Goal: Obtain resource: Download file/media

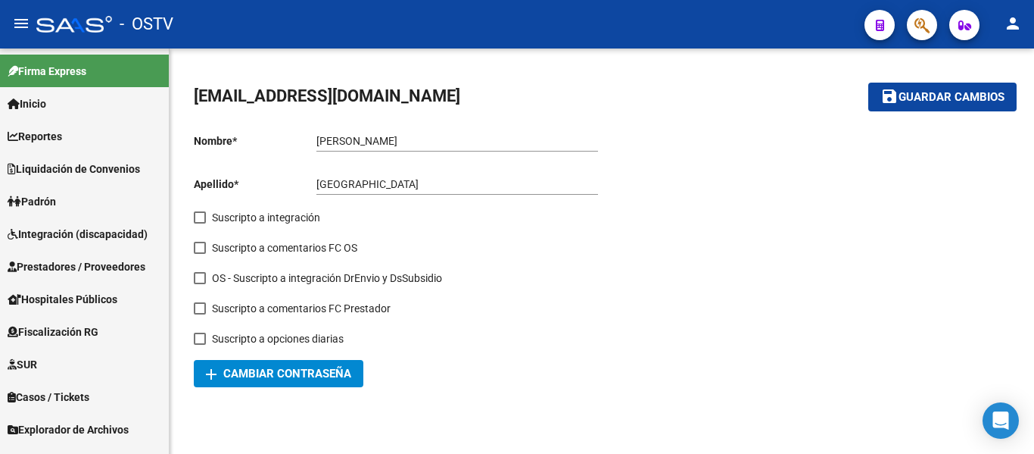
click at [98, 192] on link "Padrón" at bounding box center [84, 201] width 169 height 33
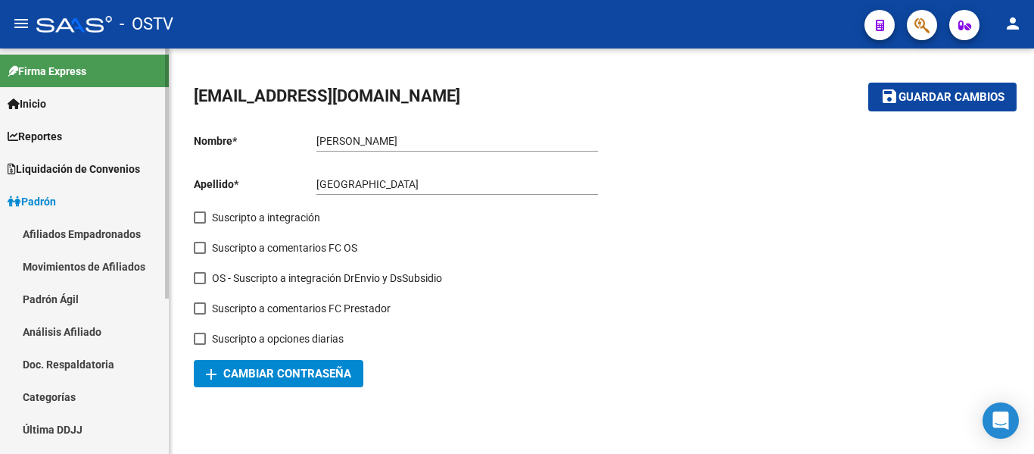
click at [108, 219] on link "Afiliados Empadronados" at bounding box center [84, 233] width 169 height 33
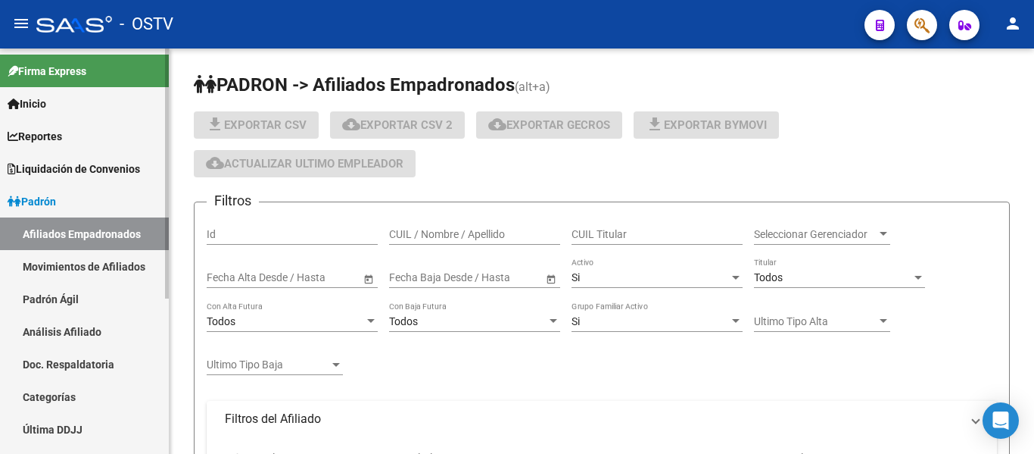
click at [104, 167] on span "Liquidación de Convenios" at bounding box center [74, 169] width 133 height 17
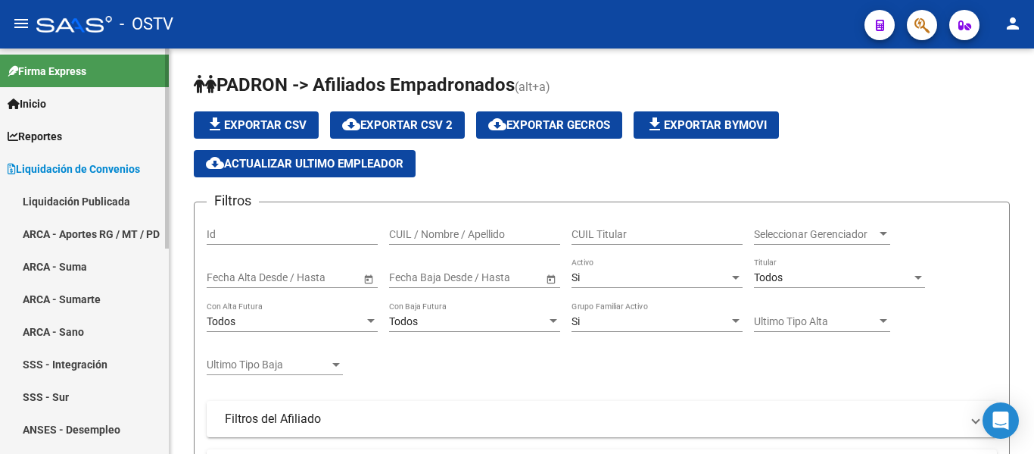
click at [106, 200] on link "Liquidación Publicada" at bounding box center [84, 201] width 169 height 33
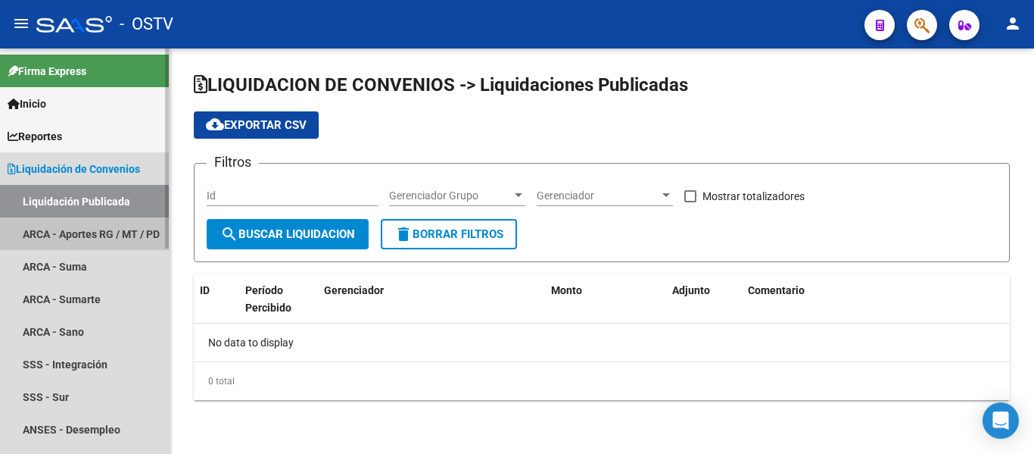
click at [104, 221] on link "ARCA - Aportes RG / MT / PD" at bounding box center [84, 233] width 169 height 33
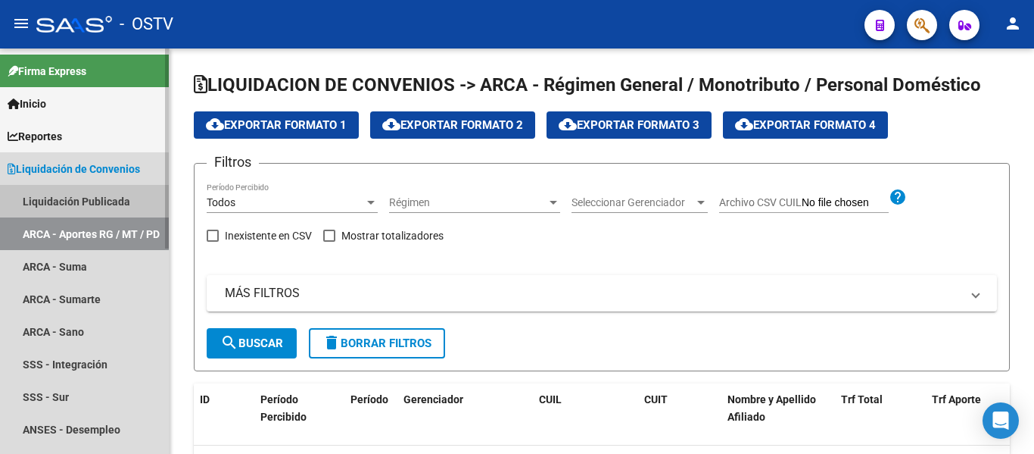
click at [107, 202] on link "Liquidación Publicada" at bounding box center [84, 201] width 169 height 33
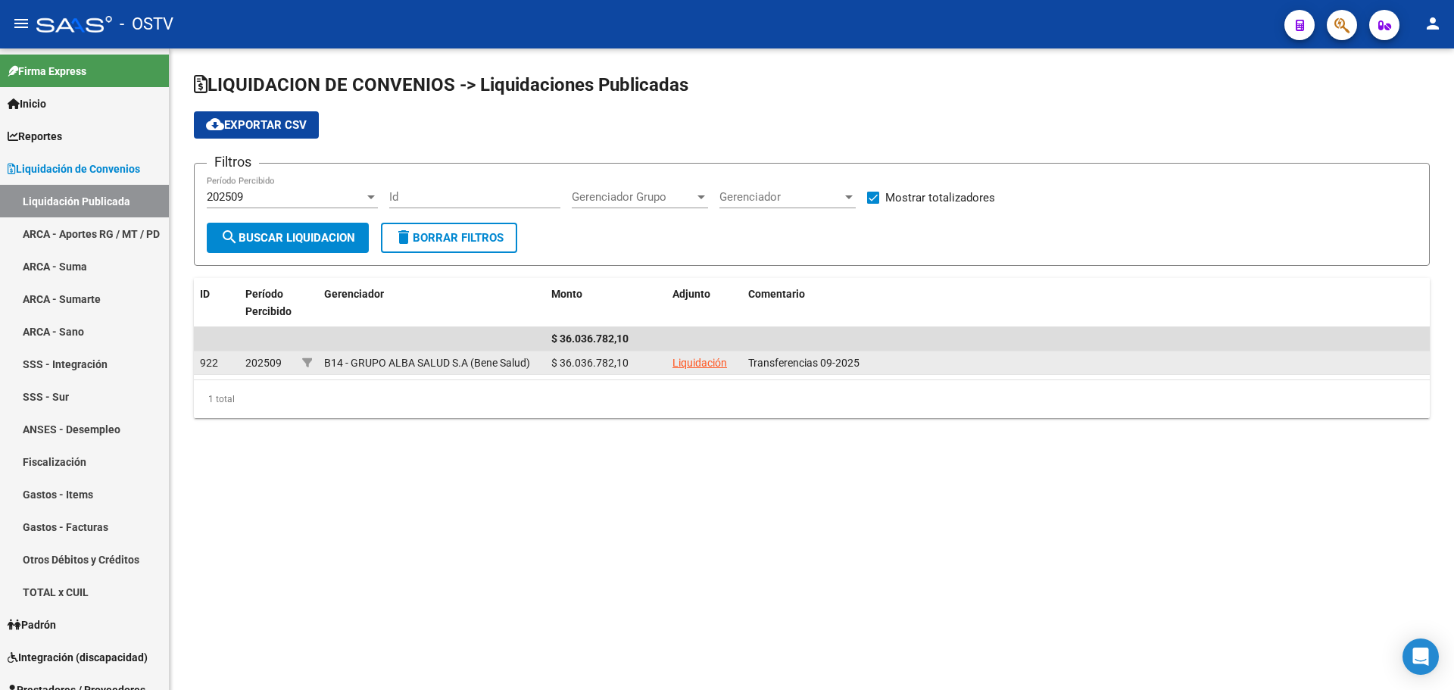
click at [683, 365] on link "Liquidación" at bounding box center [699, 363] width 55 height 12
click at [689, 366] on link "Liquidación" at bounding box center [699, 363] width 55 height 12
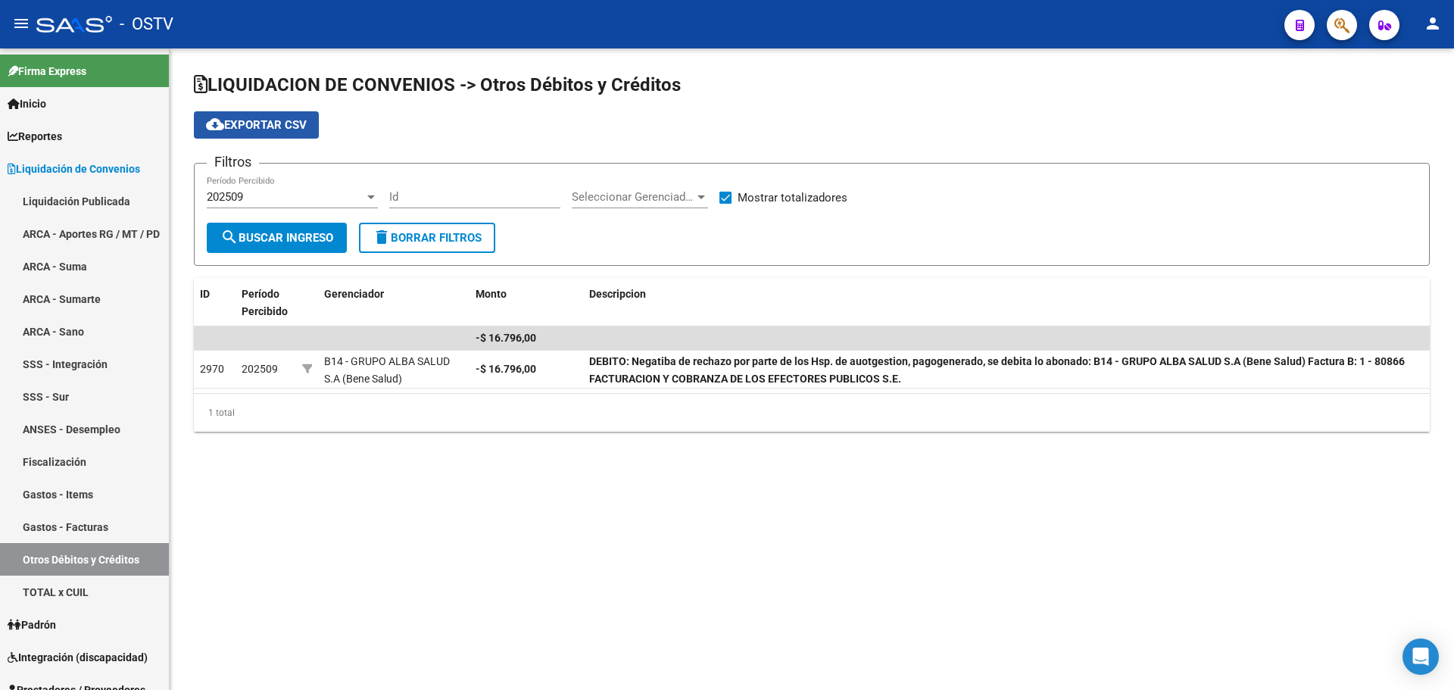
click at [277, 118] on span "cloud_download Exportar CSV" at bounding box center [256, 125] width 101 height 14
click at [756, 532] on mat-sidenav-content "LIQUIDACION DE CONVENIOS -> Otros Débitos y Créditos cloud_download Exportar CS…" at bounding box center [812, 368] width 1284 height 641
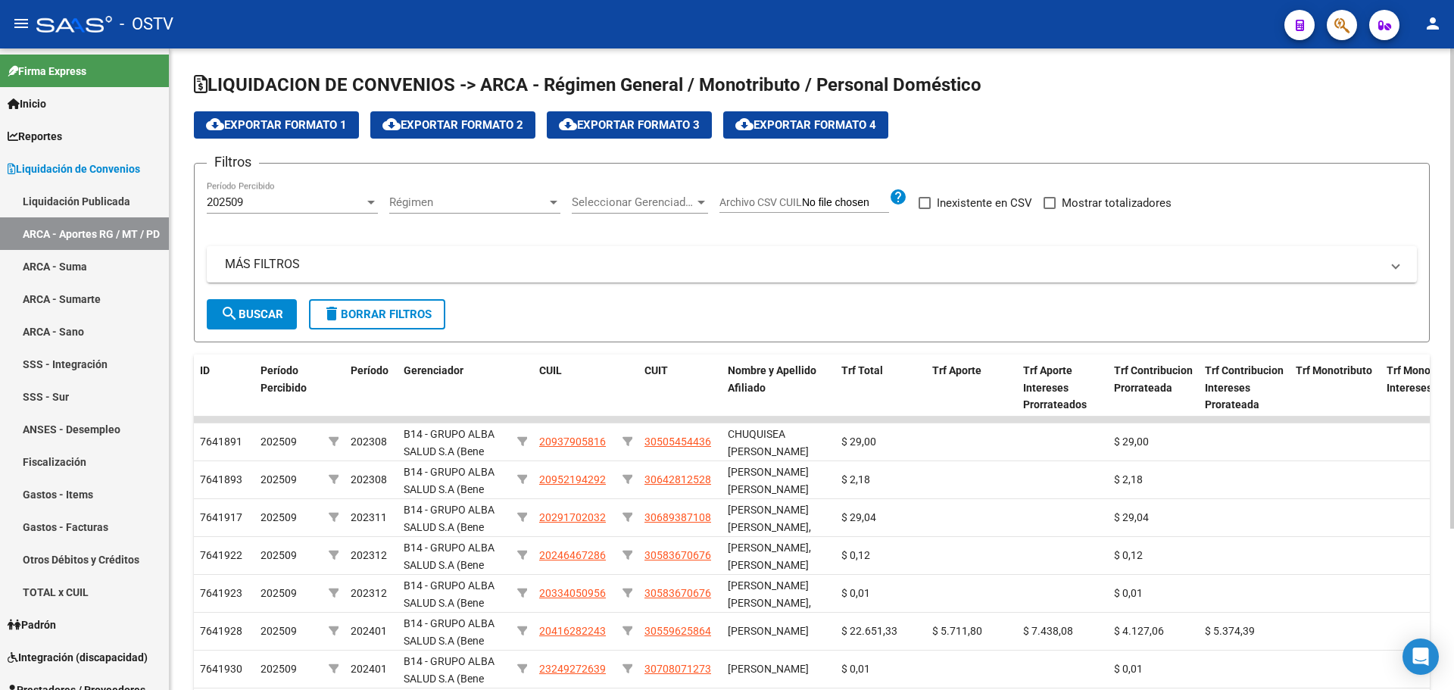
click at [329, 120] on span "cloud_download Exportar Formato 1" at bounding box center [276, 125] width 141 height 14
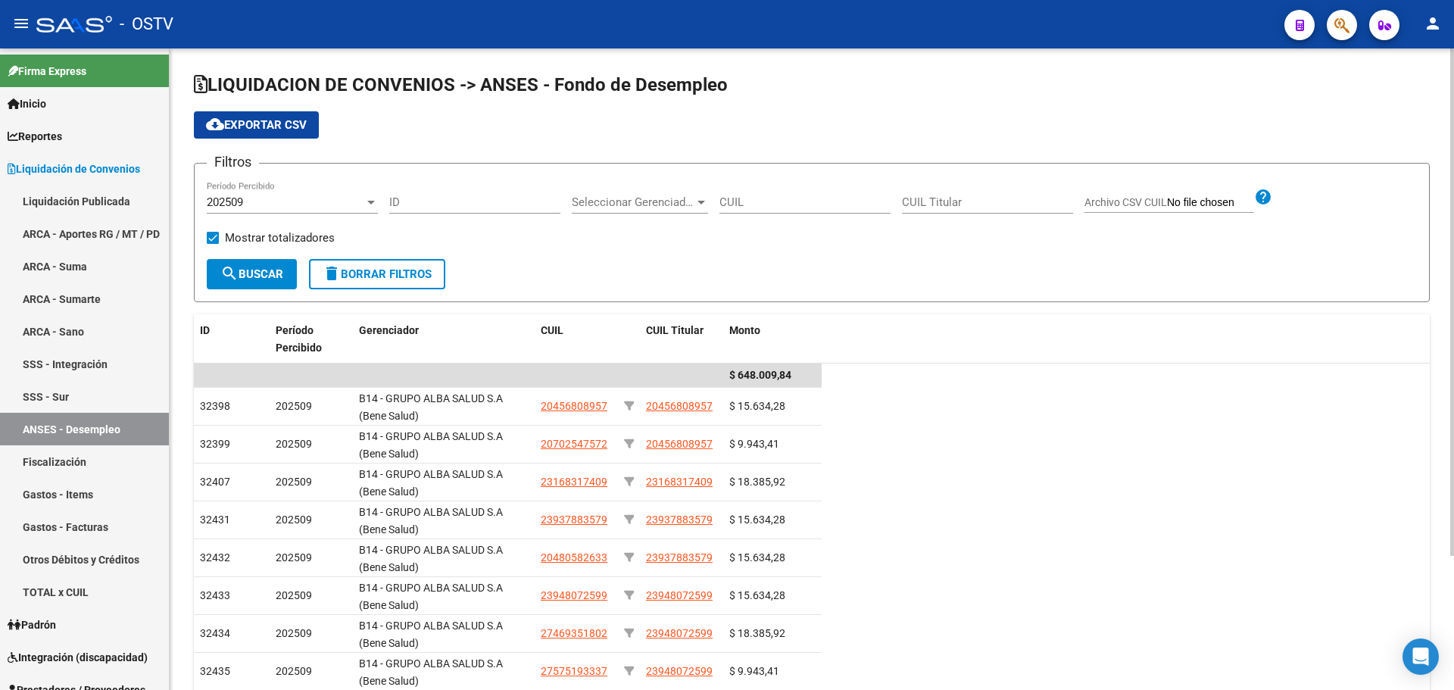
click at [256, 119] on span "cloud_download Exportar CSV" at bounding box center [256, 125] width 101 height 14
click at [86, 264] on link "ARCA - Suma" at bounding box center [84, 266] width 169 height 33
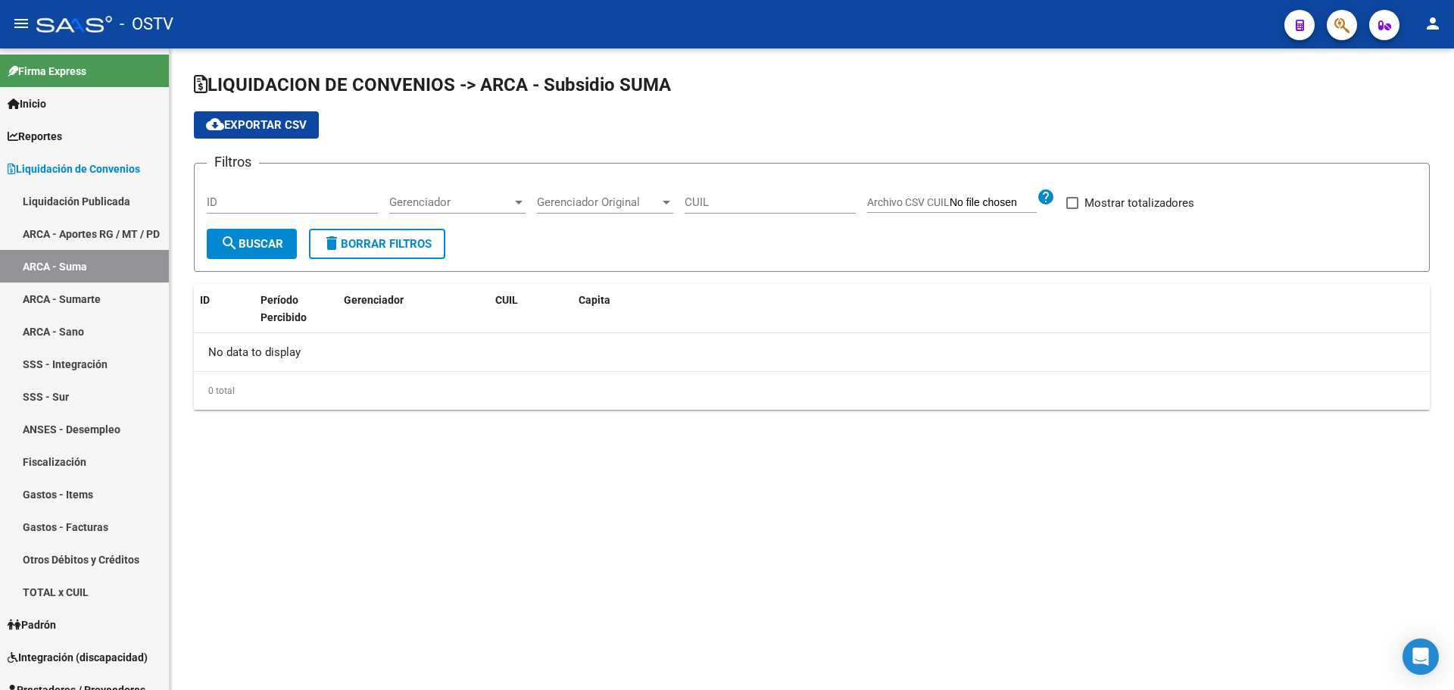
checkbox input "true"
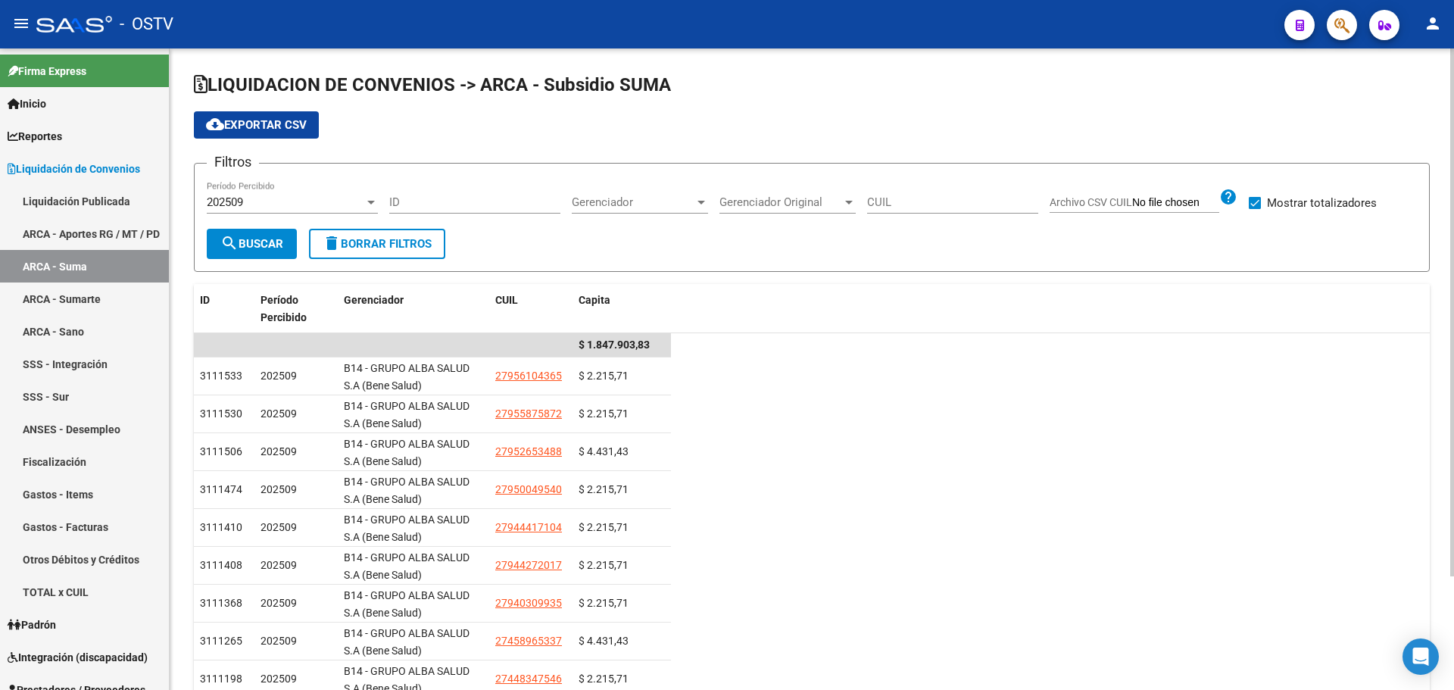
click at [273, 125] on span "cloud_download Exportar CSV" at bounding box center [256, 125] width 101 height 14
click at [91, 310] on link "ARCA - Sumarte" at bounding box center [84, 298] width 169 height 33
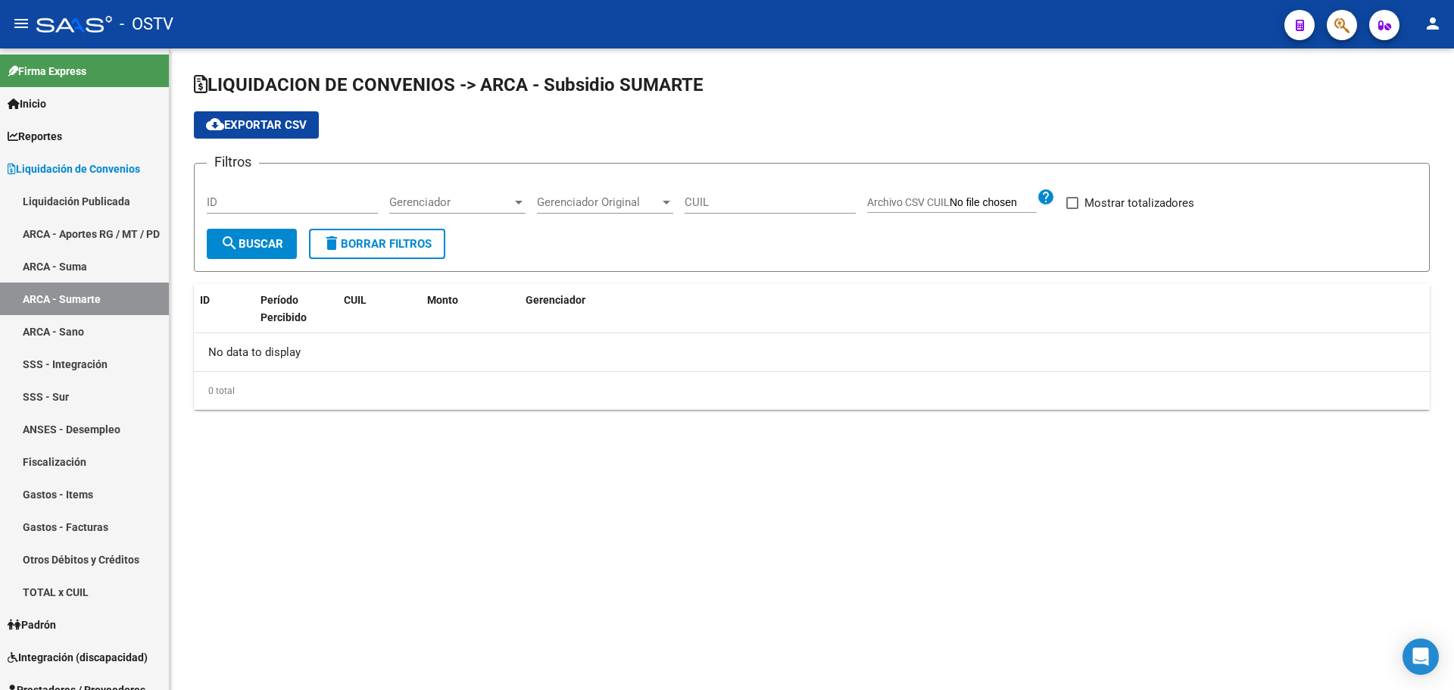
checkbox input "true"
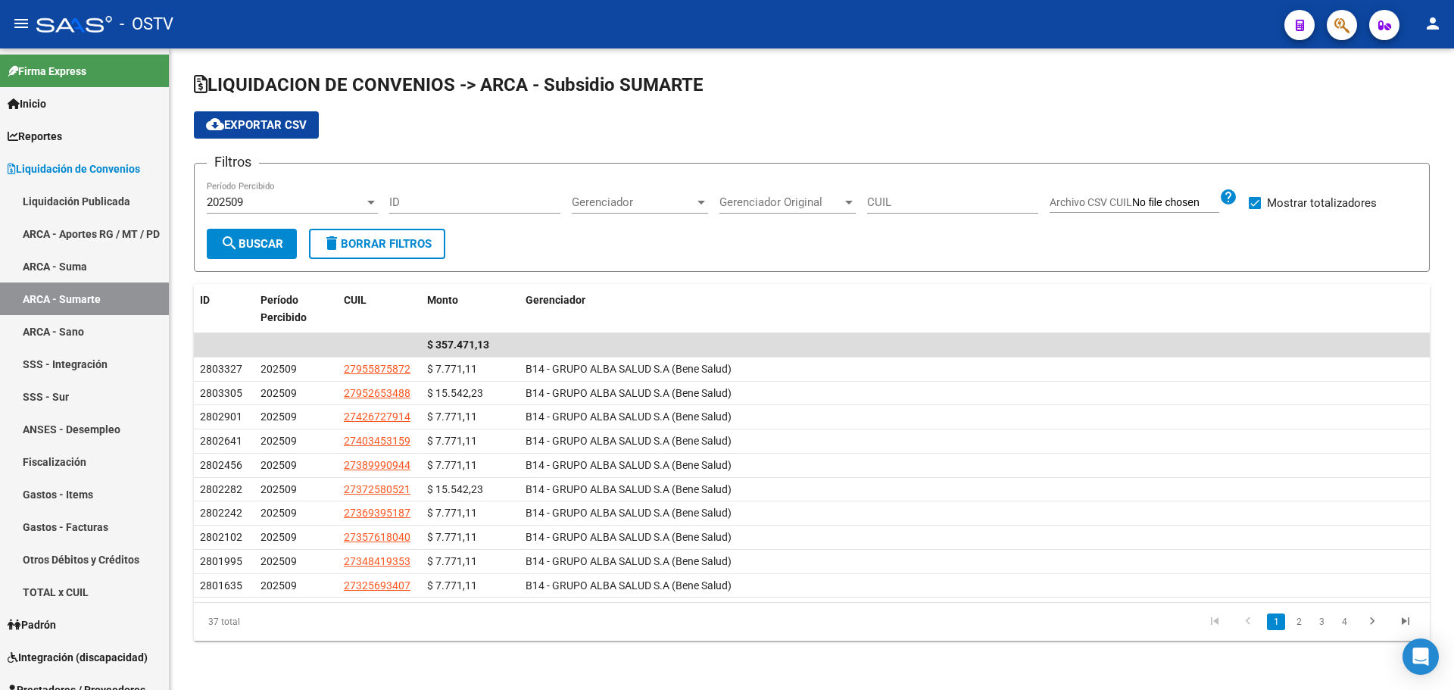
click at [286, 131] on span "cloud_download Exportar CSV" at bounding box center [256, 125] width 101 height 14
click at [116, 335] on link "ARCA - Sano" at bounding box center [84, 331] width 169 height 33
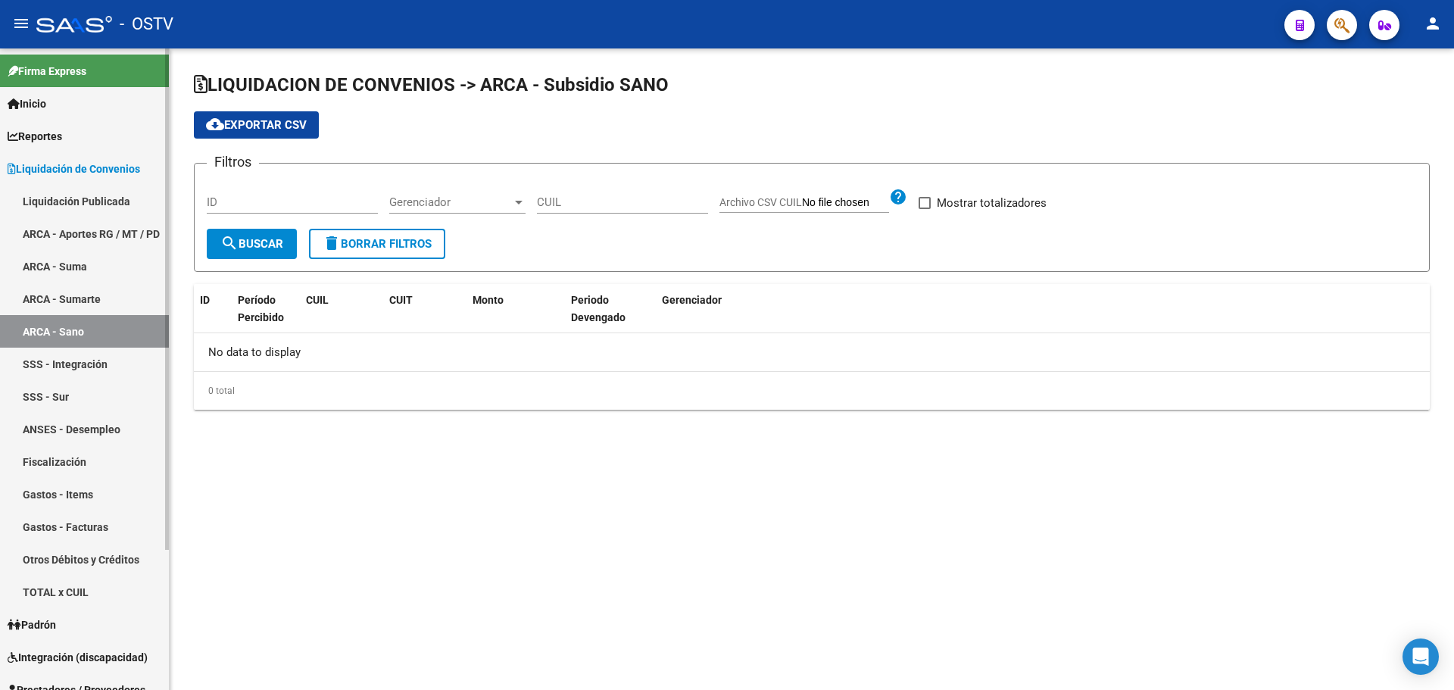
checkbox input "true"
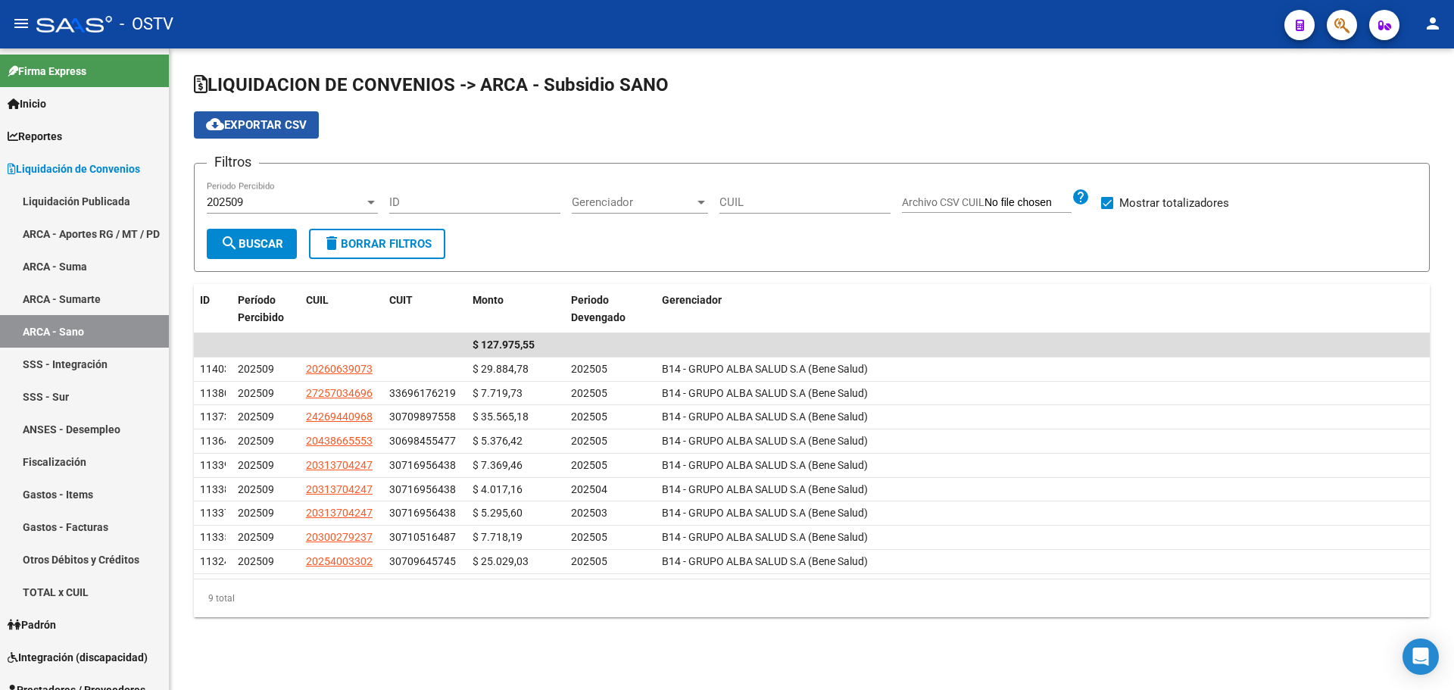
click at [253, 118] on span "cloud_download Exportar CSV" at bounding box center [256, 125] width 101 height 14
